Goal: Task Accomplishment & Management: Manage account settings

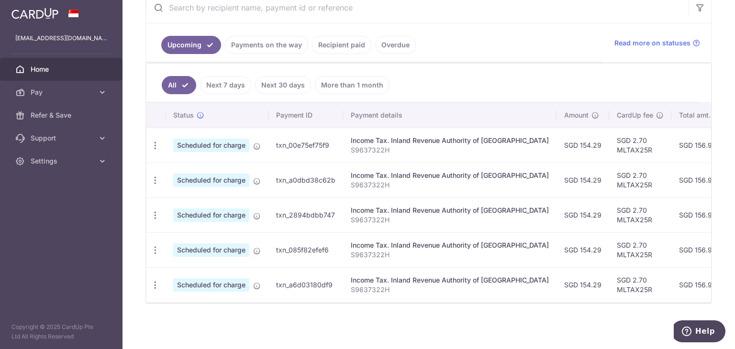
click at [299, 46] on link "Payments on the way" at bounding box center [266, 45] width 83 height 18
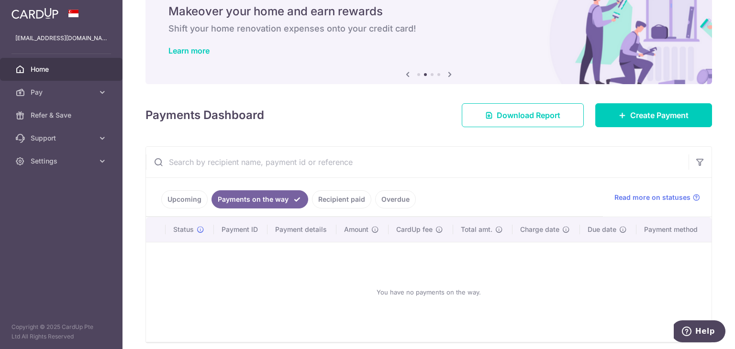
scroll to position [77, 0]
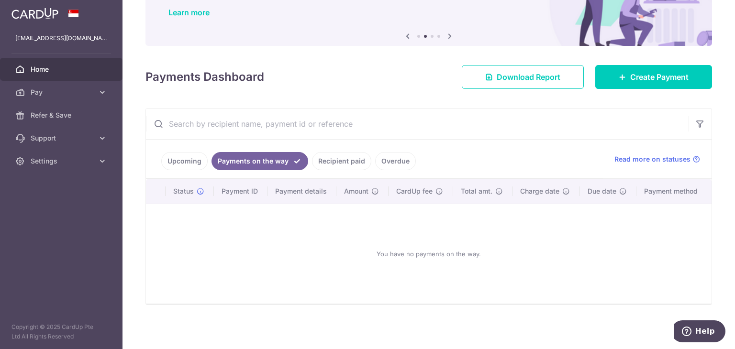
click at [189, 155] on link "Upcoming" at bounding box center [184, 161] width 46 height 18
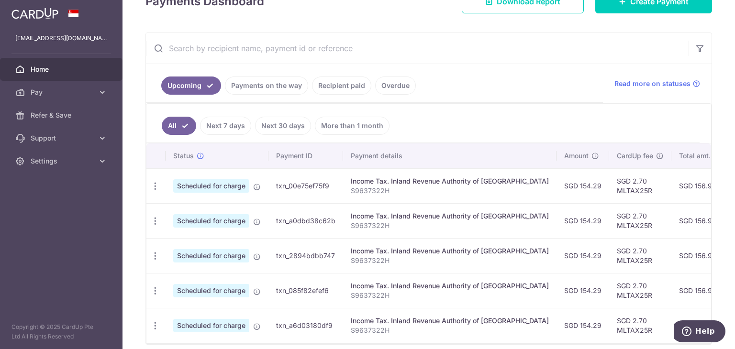
scroll to position [132, 0]
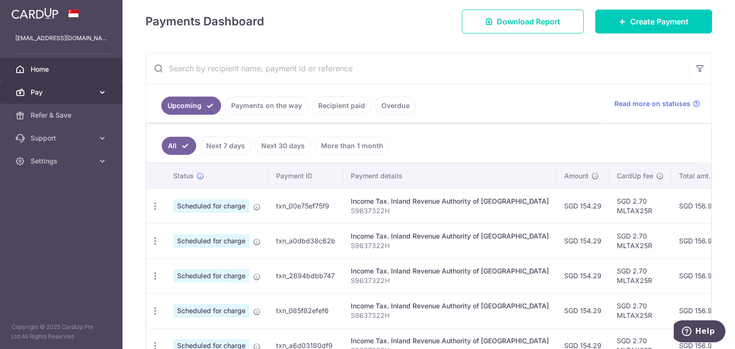
click at [101, 95] on icon at bounding box center [103, 93] width 10 height 10
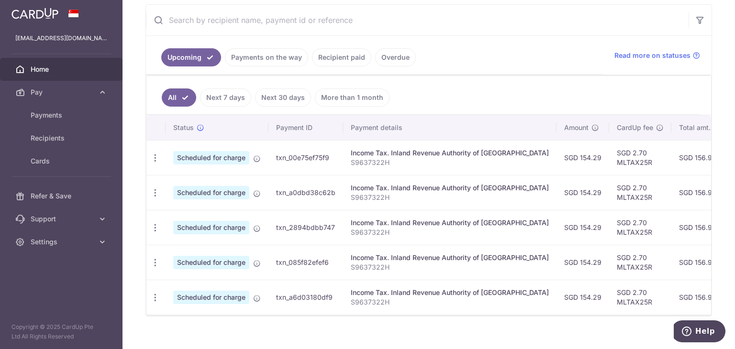
scroll to position [196, 0]
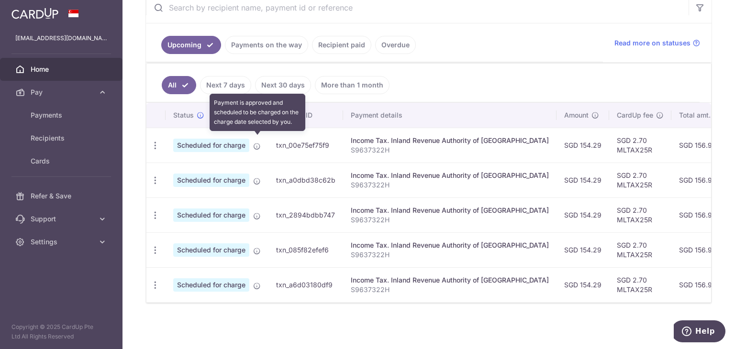
click at [255, 143] on icon at bounding box center [257, 147] width 8 height 8
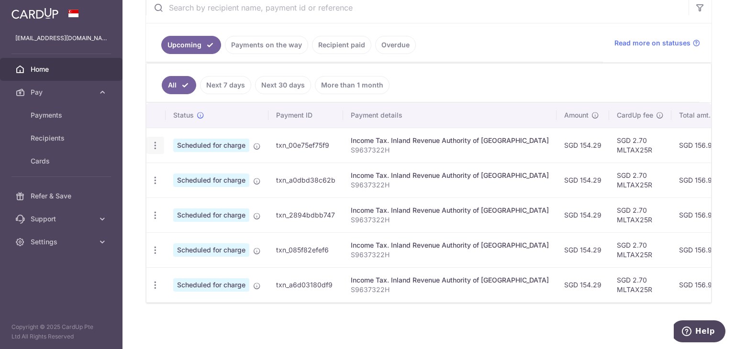
click at [158, 141] on icon "button" at bounding box center [155, 146] width 10 height 10
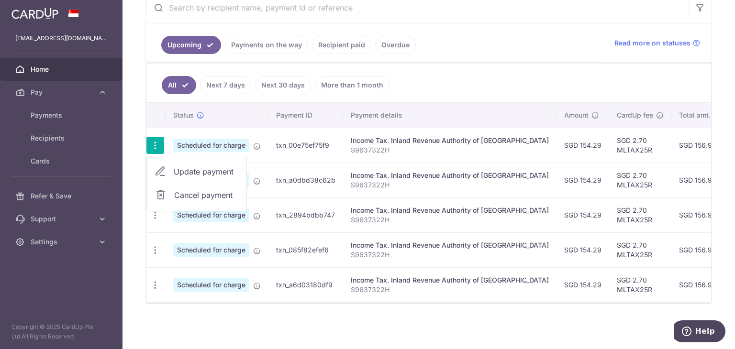
click at [202, 169] on span "Update payment" at bounding box center [206, 171] width 65 height 11
radio input "true"
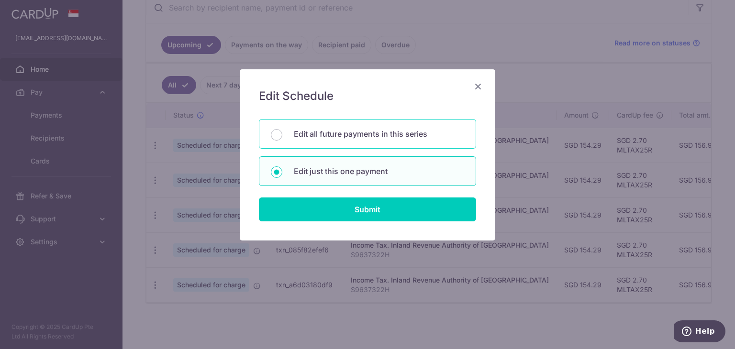
click at [410, 138] on p "Edit all future payments in this series" at bounding box center [379, 133] width 170 height 11
click at [282, 138] on input "Edit all future payments in this series" at bounding box center [276, 134] width 11 height 11
radio input "true"
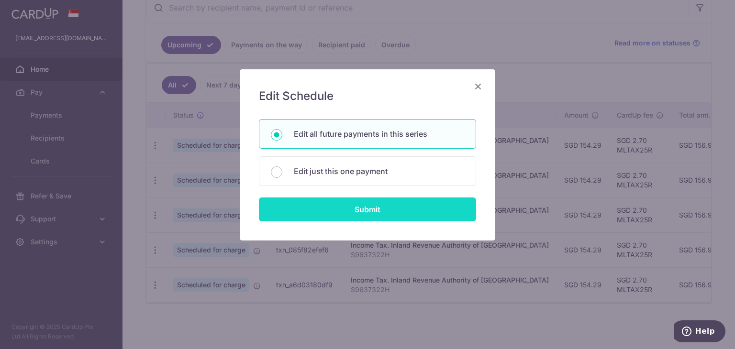
click at [417, 212] on input "Submit" at bounding box center [367, 210] width 217 height 24
radio input "true"
type input "154.29"
type input "S9637322H"
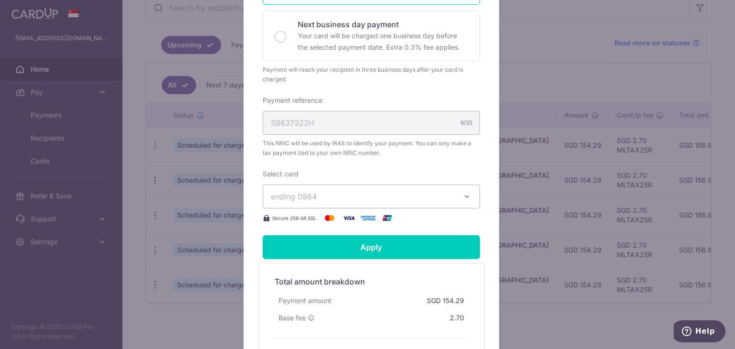
scroll to position [319, 0]
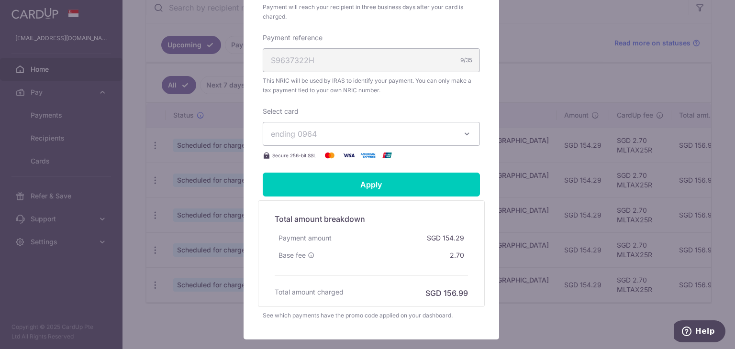
click at [354, 134] on span "ending 0964" at bounding box center [363, 133] width 184 height 11
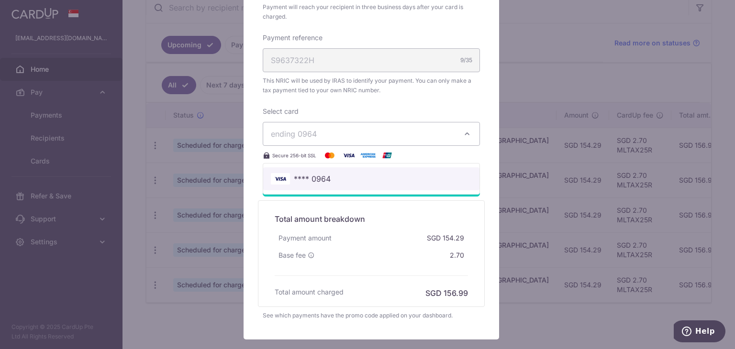
click at [337, 182] on span "**** 0964" at bounding box center [371, 178] width 201 height 11
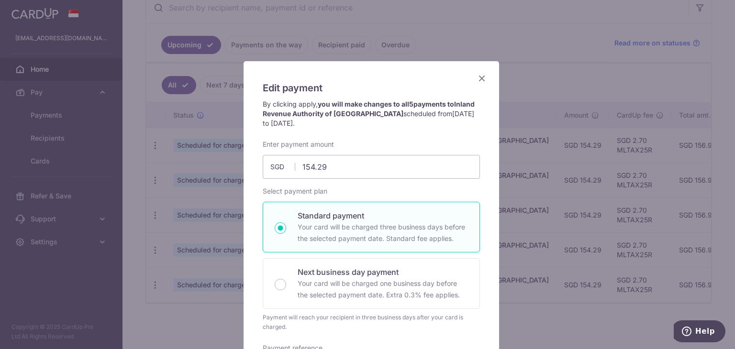
scroll to position [0, 0]
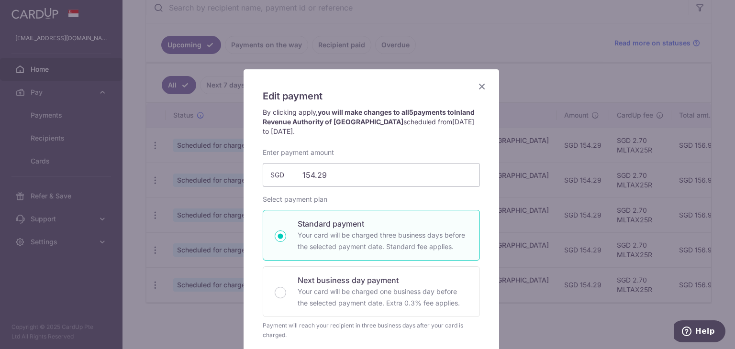
click at [480, 81] on icon "Close" at bounding box center [481, 86] width 11 height 12
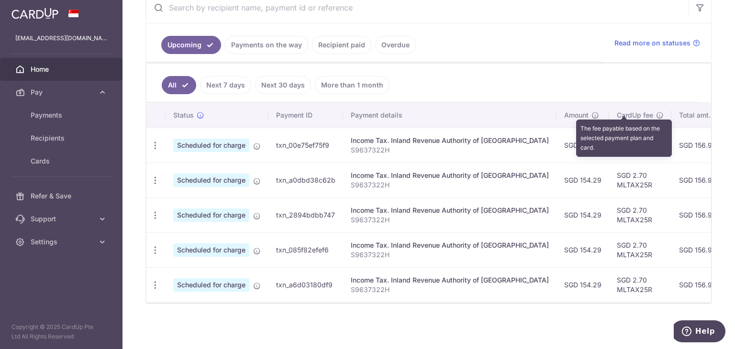
click at [656, 111] on icon at bounding box center [660, 115] width 8 height 8
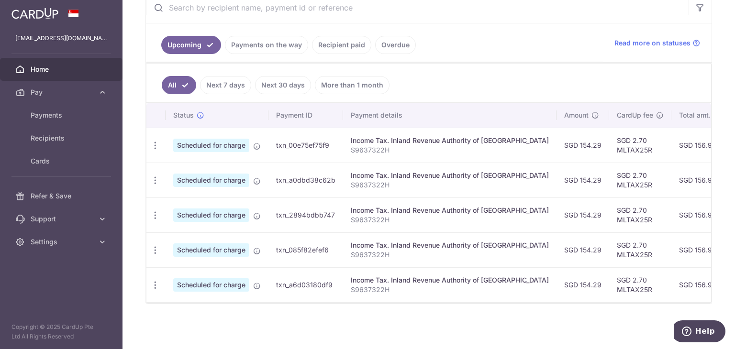
click at [609, 140] on td "SGD 2.70 MLTAX25R" at bounding box center [640, 145] width 62 height 35
click at [44, 158] on span "Cards" at bounding box center [62, 161] width 63 height 10
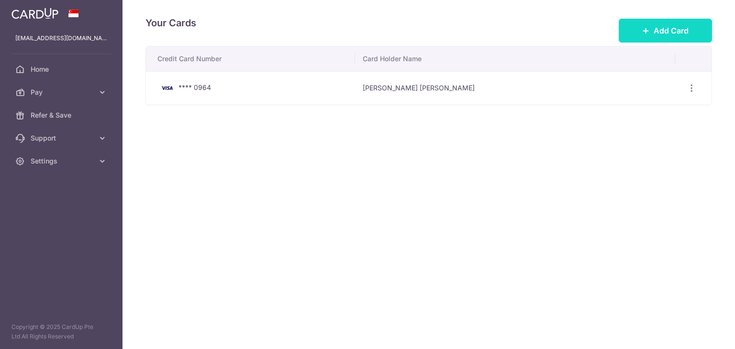
click at [644, 29] on icon at bounding box center [646, 31] width 8 height 8
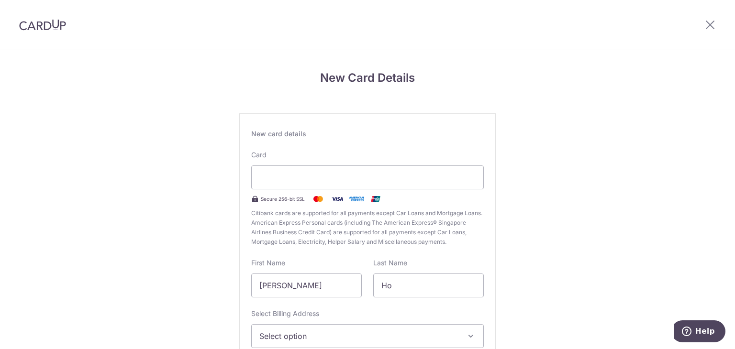
click at [174, 212] on div "New Card Details New card details Card Secure 256-bit SSL Citibank cards are su…" at bounding box center [367, 251] width 735 height 402
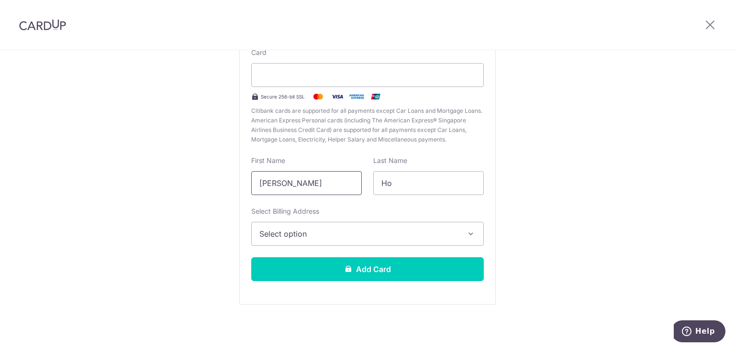
click at [318, 182] on input "Wei Shing Jerald" at bounding box center [306, 183] width 110 height 24
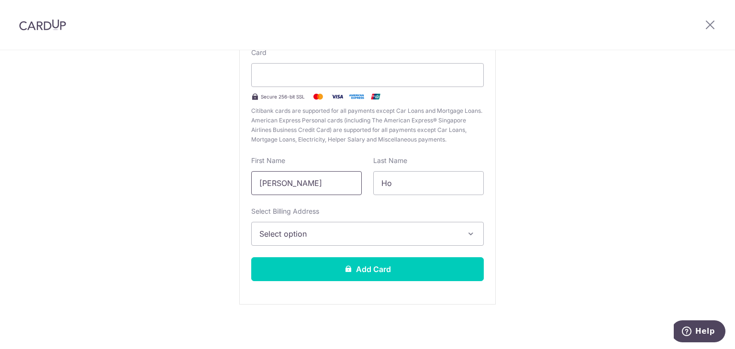
type input "JERALD"
click at [199, 194] on div "New Card Details New card details Card Secure 256-bit SSL Citibank cards are su…" at bounding box center [367, 149] width 735 height 402
click at [561, 121] on div "New Card Details New card details Card Secure 256-bit SSL Citibank cards are su…" at bounding box center [367, 149] width 735 height 402
click at [414, 229] on span "Select option" at bounding box center [358, 233] width 199 height 11
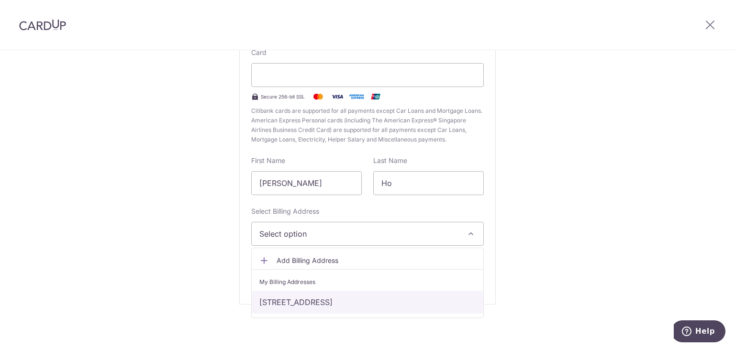
click at [362, 295] on link "27 Transit Road #05-06, Forest Hills Condominium, Singapore, Singapore, Singapo…" at bounding box center [368, 302] width 232 height 23
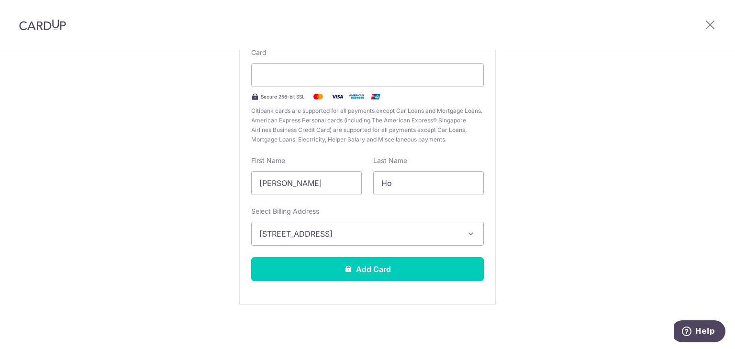
click at [643, 251] on div "New Card Details New card details Card Secure 256-bit SSL Citibank cards are su…" at bounding box center [367, 149] width 735 height 402
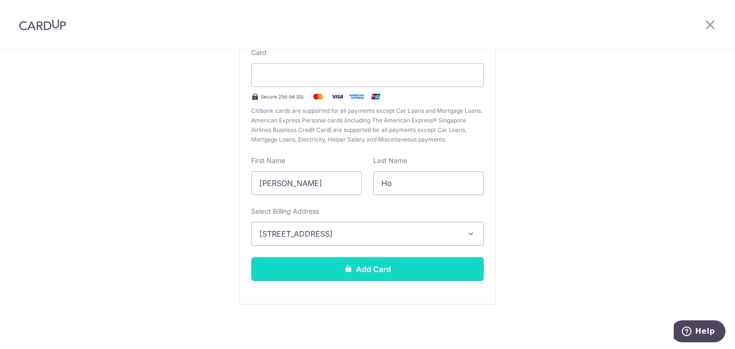
click at [423, 263] on button "Add Card" at bounding box center [367, 269] width 232 height 24
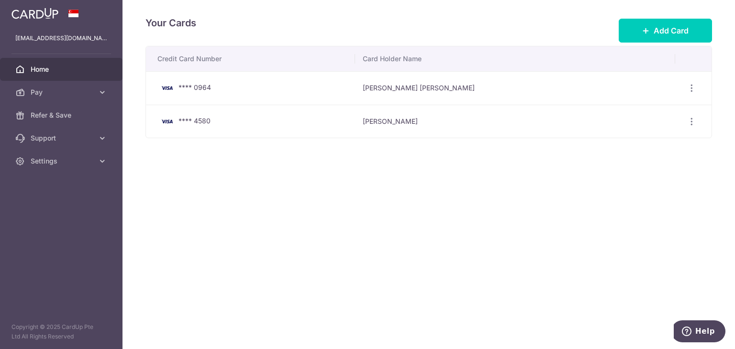
click at [93, 73] on span "Home" at bounding box center [62, 70] width 63 height 10
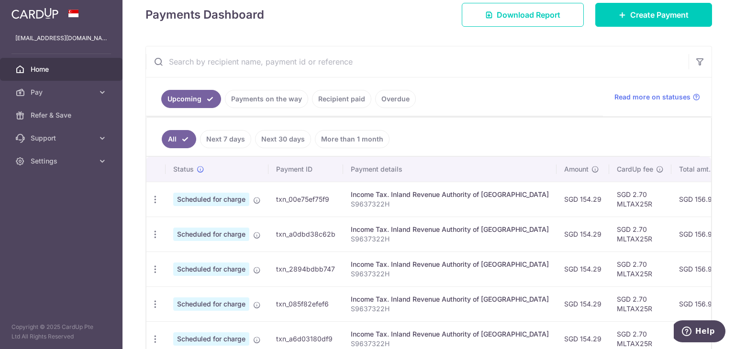
scroll to position [196, 0]
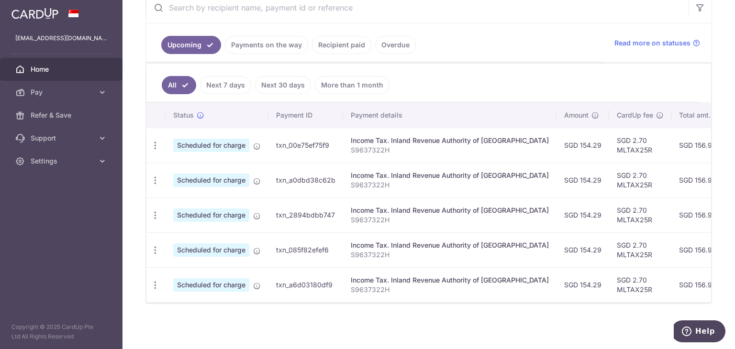
click at [221, 82] on link "Next 7 days" at bounding box center [225, 85] width 51 height 18
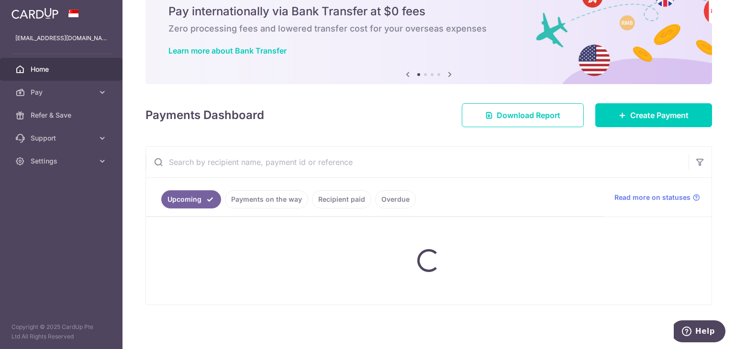
scroll to position [56, 0]
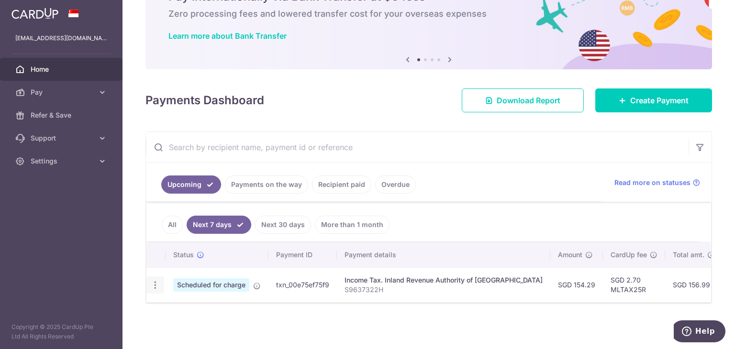
click at [155, 281] on icon "button" at bounding box center [155, 285] width 10 height 10
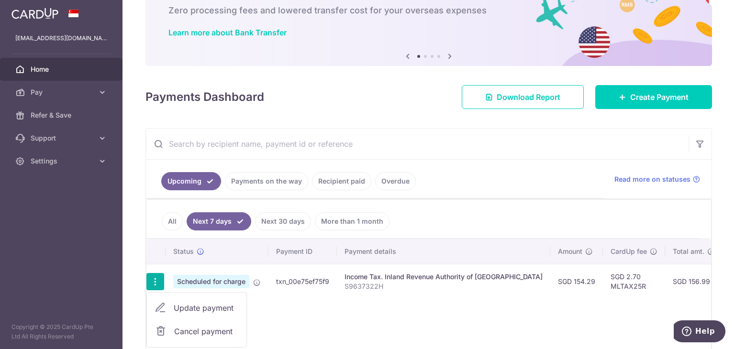
click at [209, 302] on span "Update payment" at bounding box center [206, 307] width 65 height 11
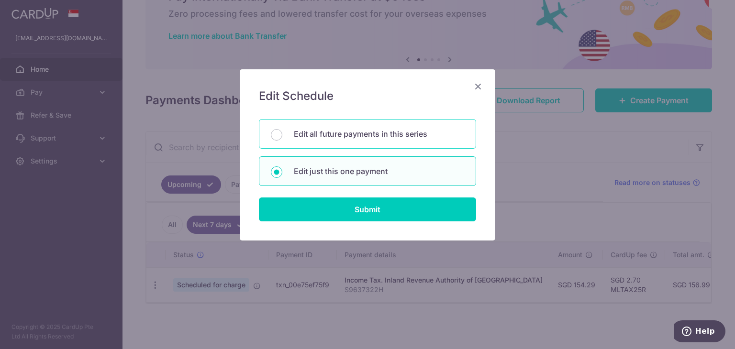
click at [351, 138] on p "Edit all future payments in this series" at bounding box center [379, 133] width 170 height 11
click at [282, 138] on input "Edit all future payments in this series" at bounding box center [276, 134] width 11 height 11
radio input "true"
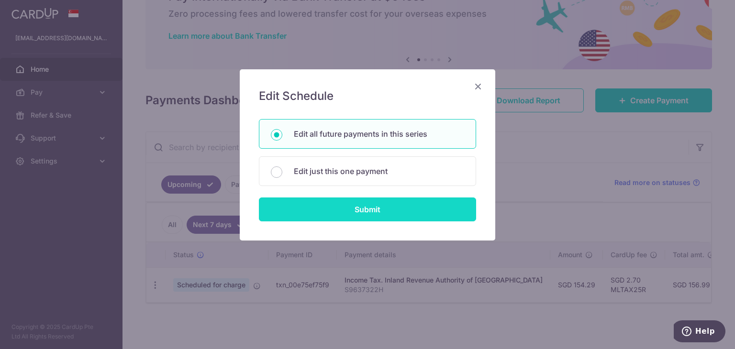
click at [363, 209] on input "Submit" at bounding box center [367, 210] width 217 height 24
radio input "true"
type input "154.29"
type input "S9637322H"
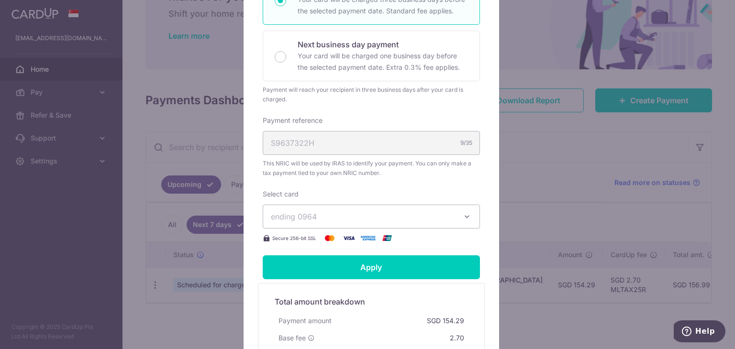
scroll to position [255, 0]
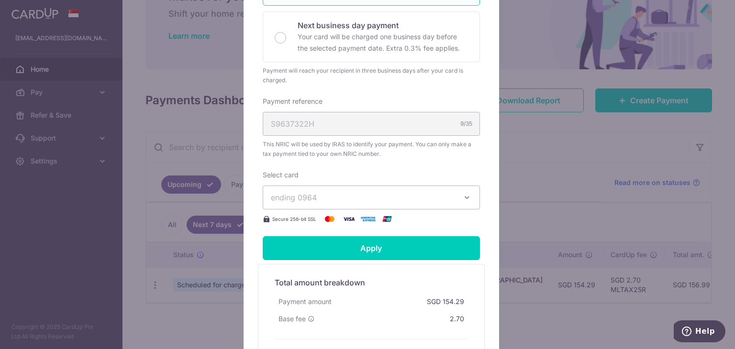
click at [344, 199] on span "ending 0964" at bounding box center [363, 197] width 184 height 11
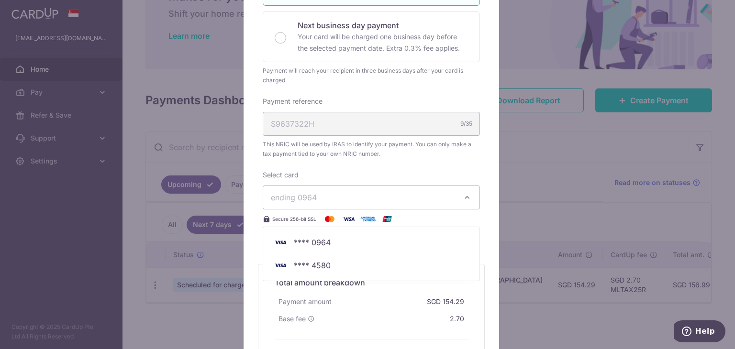
click at [344, 199] on span "ending 0964" at bounding box center [363, 197] width 184 height 11
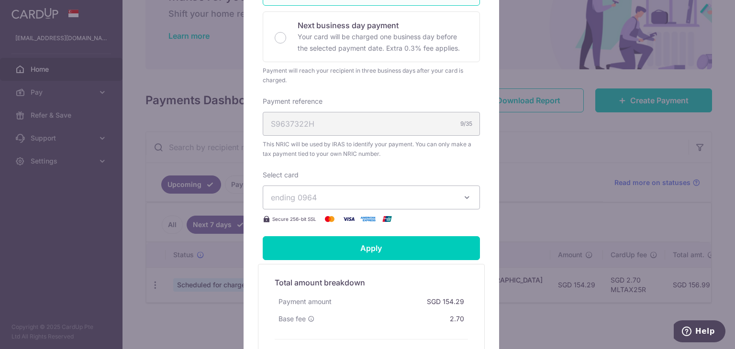
click at [344, 198] on span "ending 0964" at bounding box center [363, 197] width 184 height 11
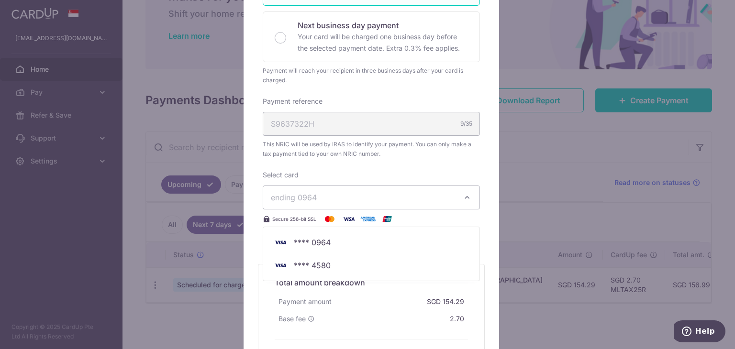
click at [383, 158] on div "Enter payment amount 154.29 154.29 SGD To change the payment amount, please can…" at bounding box center [371, 59] width 217 height 332
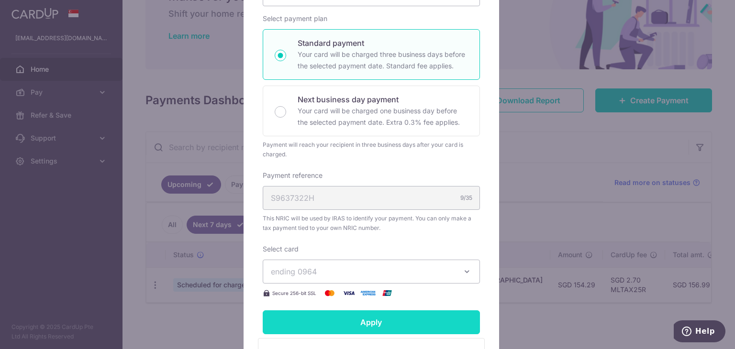
scroll to position [127, 0]
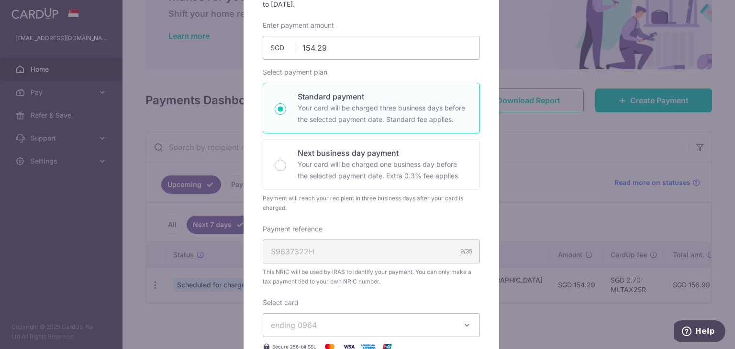
click at [522, 188] on div "Edit payment By clicking apply, you will make changes to all 5 payments to Inla…" at bounding box center [367, 174] width 735 height 349
